Goal: Book appointment/travel/reservation

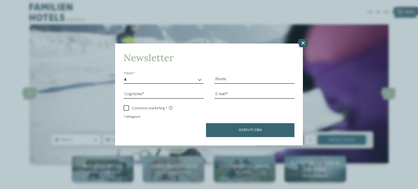
click at [303, 42] on icon at bounding box center [302, 43] width 11 height 9
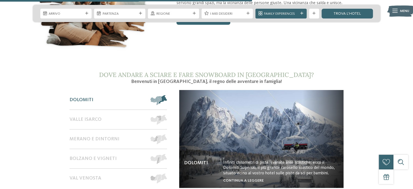
scroll to position [837, 0]
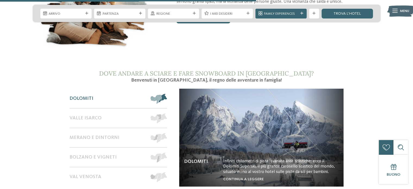
click at [297, 89] on img at bounding box center [261, 138] width 164 height 98
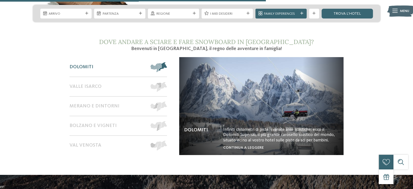
scroll to position [869, 0]
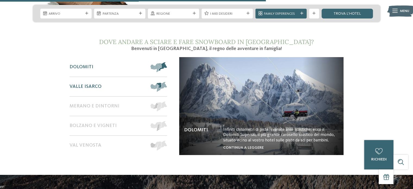
click at [167, 83] on span at bounding box center [167, 87] width 0 height 10
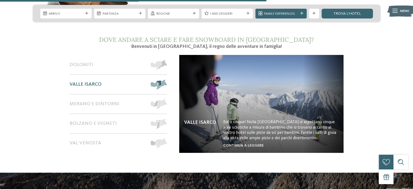
scroll to position [868, 0]
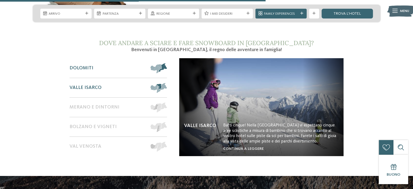
click at [167, 63] on span at bounding box center [167, 68] width 0 height 10
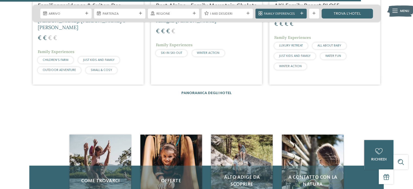
scroll to position [1180, 0]
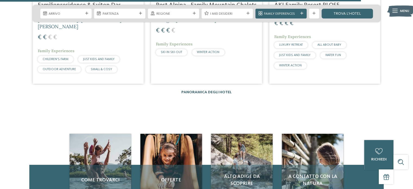
click at [205, 90] on link "Panoramica degli hotel" at bounding box center [207, 92] width 50 height 4
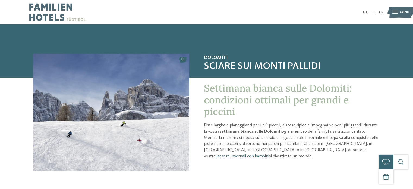
click at [297, 84] on span "Settimana bianca sulle Dolomiti: condizioni ottimali per grandi e piccini" at bounding box center [278, 100] width 148 height 36
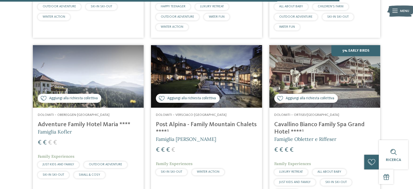
scroll to position [1375, 0]
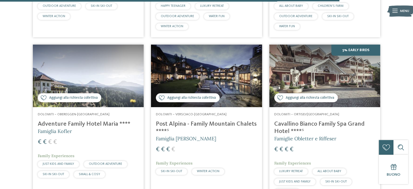
click at [316, 95] on span "Aggiungi alla richiesta collettiva" at bounding box center [310, 97] width 49 height 5
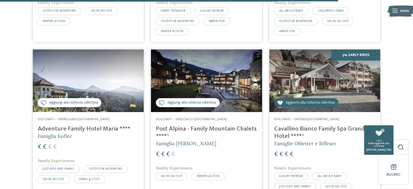
scroll to position [1370, 0]
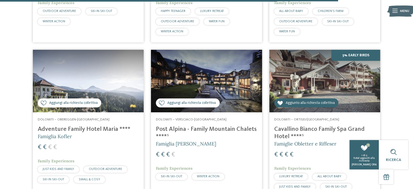
click at [86, 101] on span "Aggiungi alla richiesta collettiva" at bounding box center [73, 103] width 49 height 5
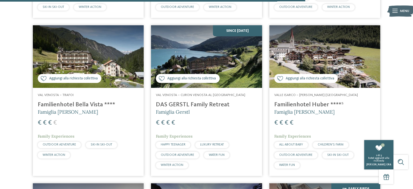
scroll to position [1236, 0]
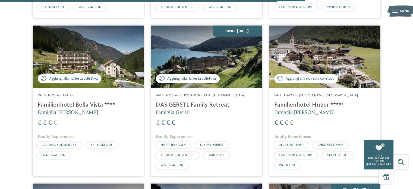
click at [314, 76] on span "Aggiungi alla richiesta collettiva" at bounding box center [310, 78] width 49 height 5
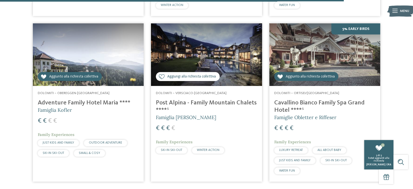
scroll to position [1397, 0]
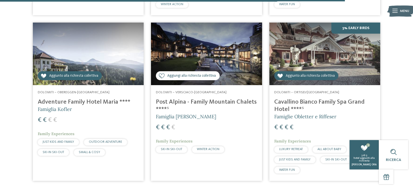
click at [314, 98] on h4 "Cavallino Bianco Family Spa Grand Hotel ****ˢ" at bounding box center [325, 105] width 101 height 15
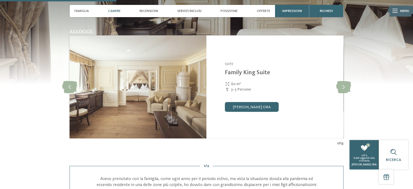
scroll to position [503, 0]
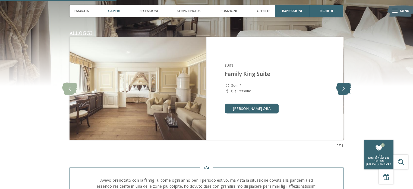
click at [346, 91] on icon at bounding box center [343, 88] width 15 height 12
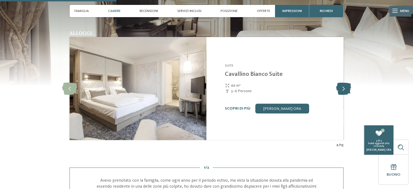
click at [346, 91] on icon at bounding box center [343, 88] width 15 height 12
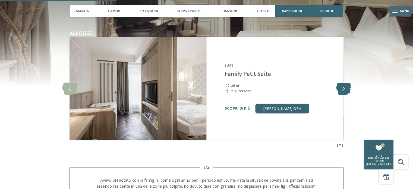
click at [346, 91] on icon at bounding box center [343, 88] width 15 height 12
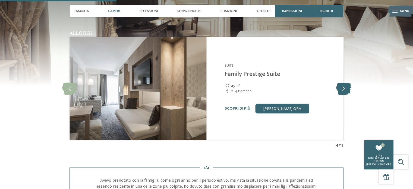
click at [346, 91] on icon at bounding box center [343, 88] width 15 height 12
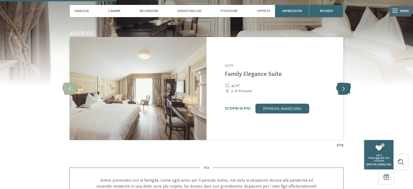
click at [346, 91] on icon at bounding box center [343, 88] width 15 height 12
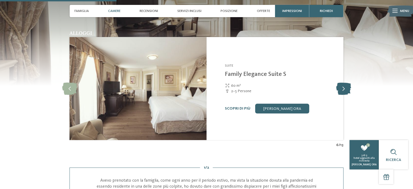
click at [346, 91] on icon at bounding box center [343, 88] width 15 height 12
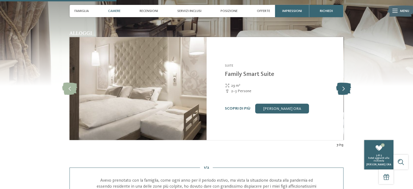
click at [346, 91] on icon at bounding box center [343, 88] width 15 height 12
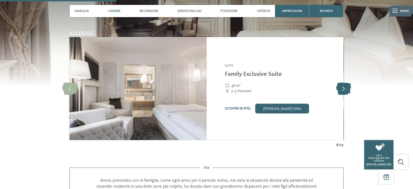
click at [346, 91] on icon at bounding box center [343, 88] width 15 height 12
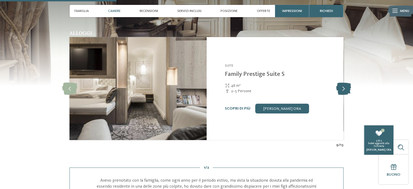
click at [346, 91] on icon at bounding box center [343, 88] width 15 height 12
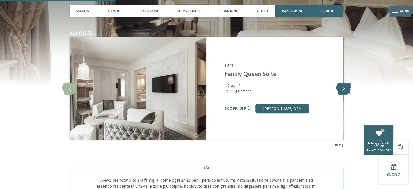
click at [346, 91] on icon at bounding box center [343, 88] width 15 height 12
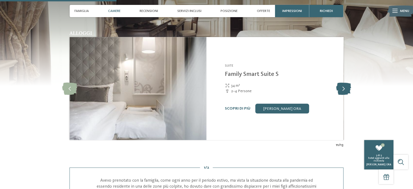
click at [346, 91] on icon at bounding box center [343, 88] width 15 height 12
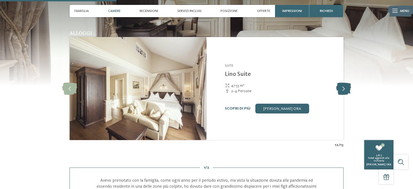
click at [346, 91] on icon at bounding box center [343, 88] width 15 height 12
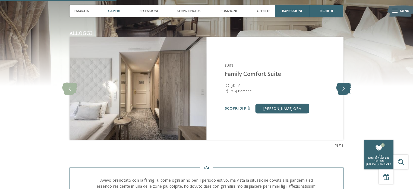
click at [346, 91] on icon at bounding box center [343, 88] width 15 height 12
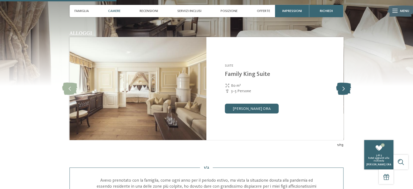
click at [346, 91] on icon at bounding box center [343, 88] width 15 height 12
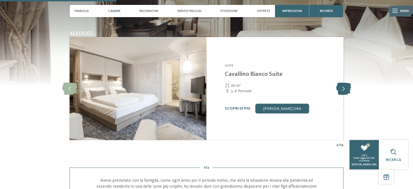
click at [346, 91] on icon at bounding box center [343, 88] width 15 height 12
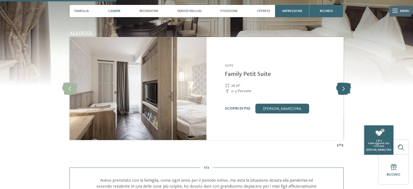
click at [346, 91] on icon at bounding box center [343, 88] width 15 height 12
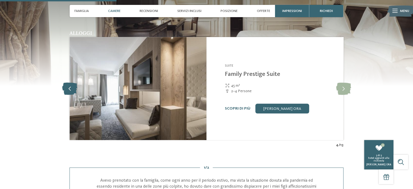
click at [69, 89] on icon at bounding box center [69, 88] width 15 height 12
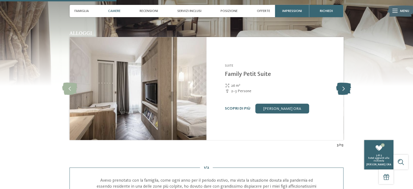
click at [343, 88] on icon at bounding box center [343, 88] width 15 height 12
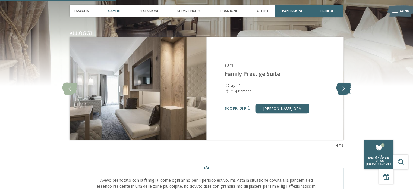
click at [343, 88] on icon at bounding box center [343, 88] width 15 height 12
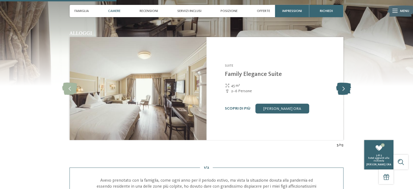
click at [343, 88] on icon at bounding box center [343, 88] width 15 height 12
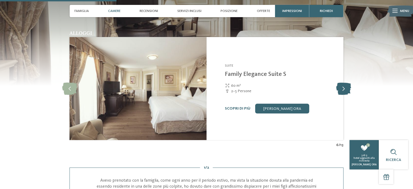
click at [343, 88] on icon at bounding box center [343, 88] width 15 height 12
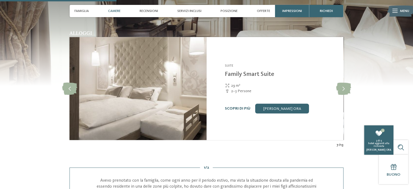
click at [238, 109] on link "Scopri di più" at bounding box center [238, 109] width 26 height 4
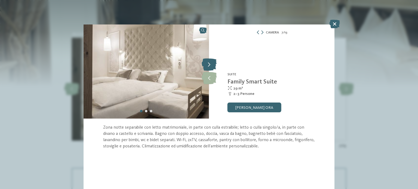
click at [209, 64] on icon at bounding box center [208, 65] width 15 height 12
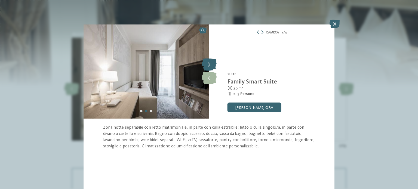
click at [209, 64] on icon at bounding box center [208, 65] width 15 height 12
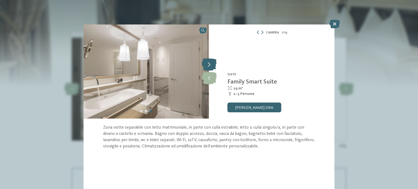
click at [209, 64] on icon at bounding box center [208, 65] width 15 height 12
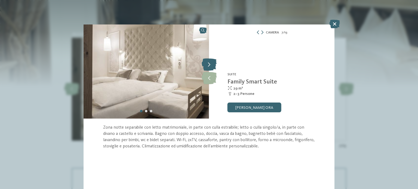
click at [209, 64] on icon at bounding box center [208, 65] width 15 height 12
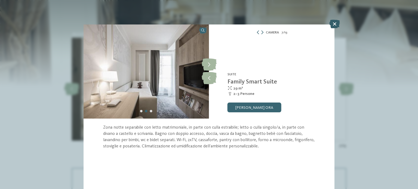
click at [335, 24] on icon at bounding box center [334, 24] width 11 height 9
